Goal: Transaction & Acquisition: Purchase product/service

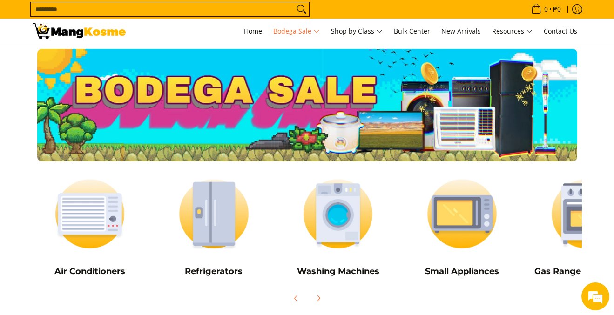
scroll to position [30, 0]
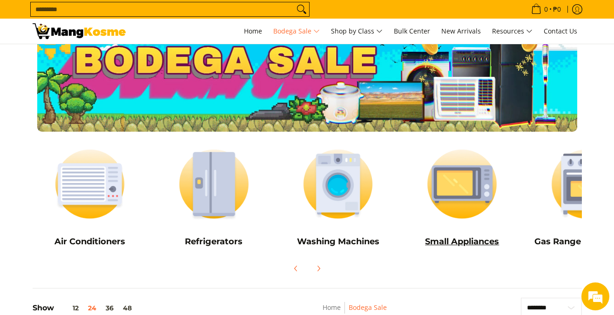
click at [467, 197] on img at bounding box center [461, 184] width 115 height 86
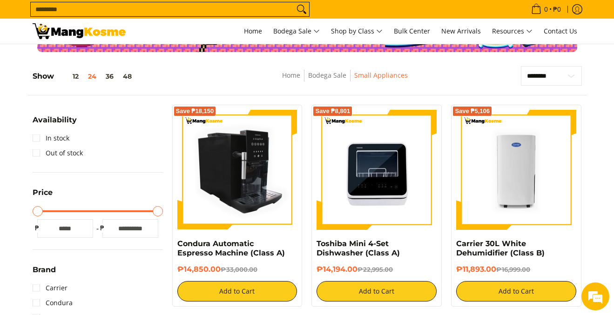
scroll to position [123, 0]
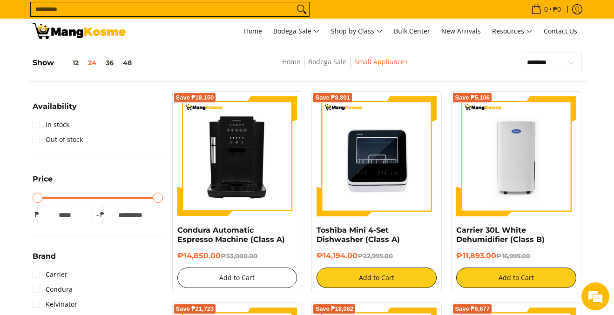
click at [251, 280] on button "Add to Cart" at bounding box center [237, 277] width 120 height 20
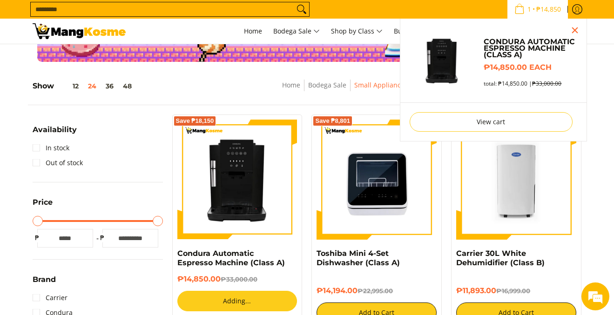
scroll to position [97, 0]
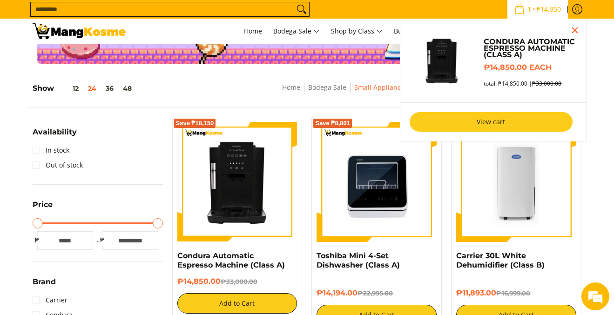
click at [493, 116] on link "View cart" at bounding box center [490, 122] width 163 height 20
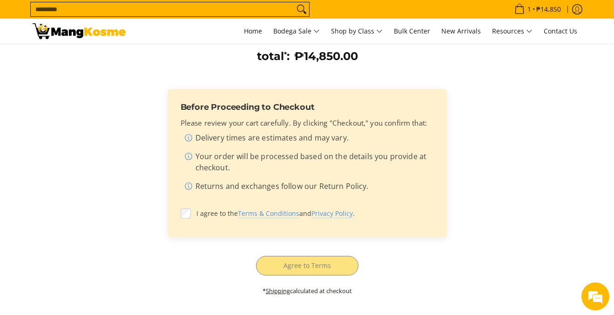
scroll to position [225, 0]
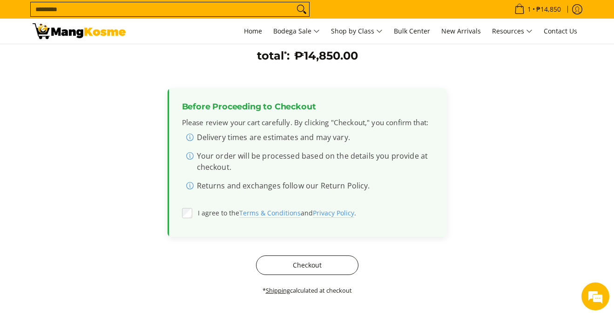
click at [304, 269] on button "Checkout" at bounding box center [307, 265] width 102 height 20
